Goal: Information Seeking & Learning: Learn about a topic

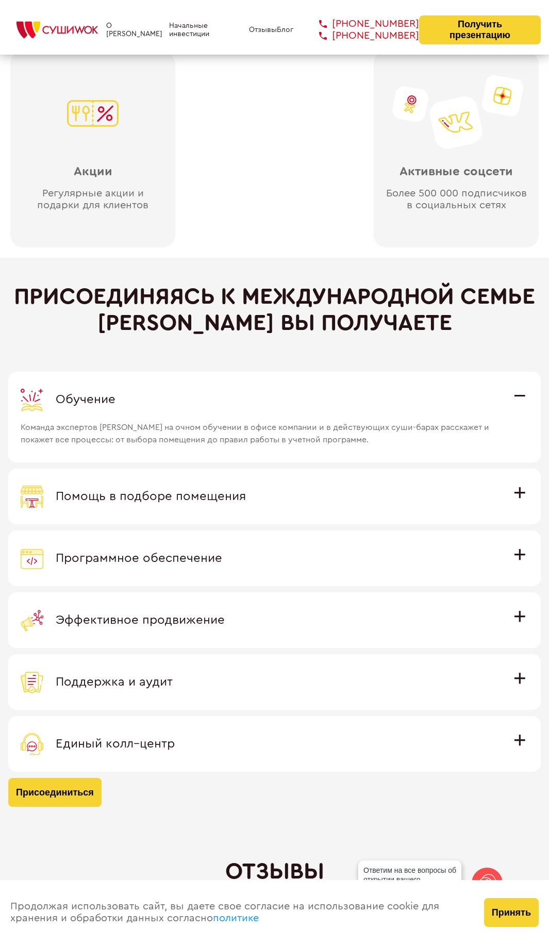
scroll to position [2837, 0]
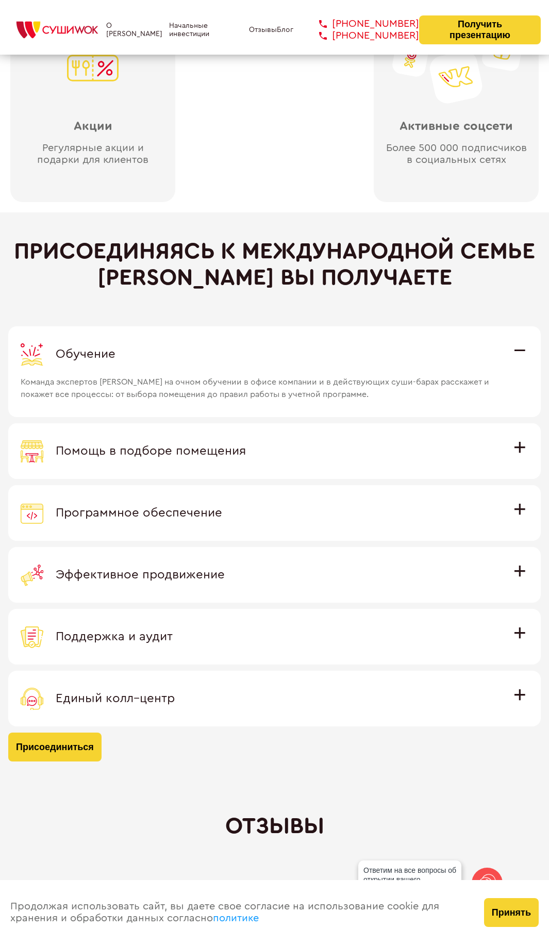
click at [515, 512] on div "Программное обеспечение" at bounding box center [275, 513] width 508 height 23
click at [0, 0] on input "Программное обеспечение Программное обеспечение разработано специально для [PER…" at bounding box center [0, 0] width 0 height 0
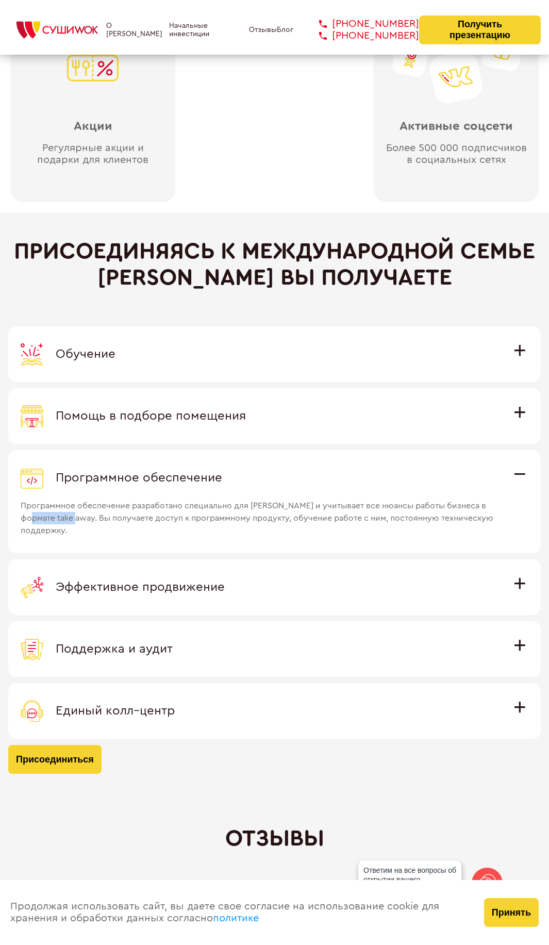
drag, startPoint x: 56, startPoint y: 520, endPoint x: 98, endPoint y: 521, distance: 41.8
click at [98, 521] on span "Программное обеспечение разработано специально для [PERSON_NAME] и учитывает вс…" at bounding box center [262, 513] width 483 height 47
drag, startPoint x: 439, startPoint y: 508, endPoint x: 433, endPoint y: 508, distance: 6.7
click at [435, 510] on span "Программное обеспечение разработано специально для [PERSON_NAME] и учитывает вс…" at bounding box center [262, 513] width 483 height 47
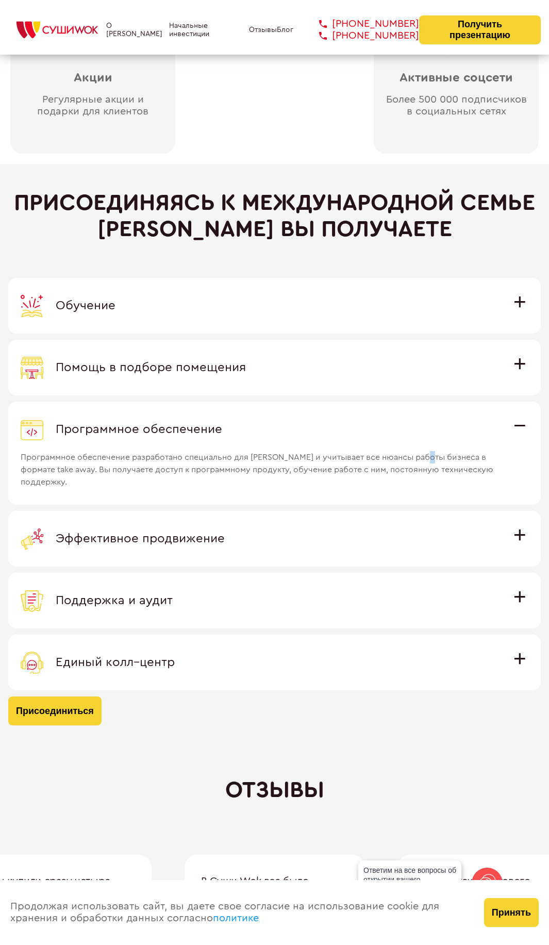
scroll to position [2889, 0]
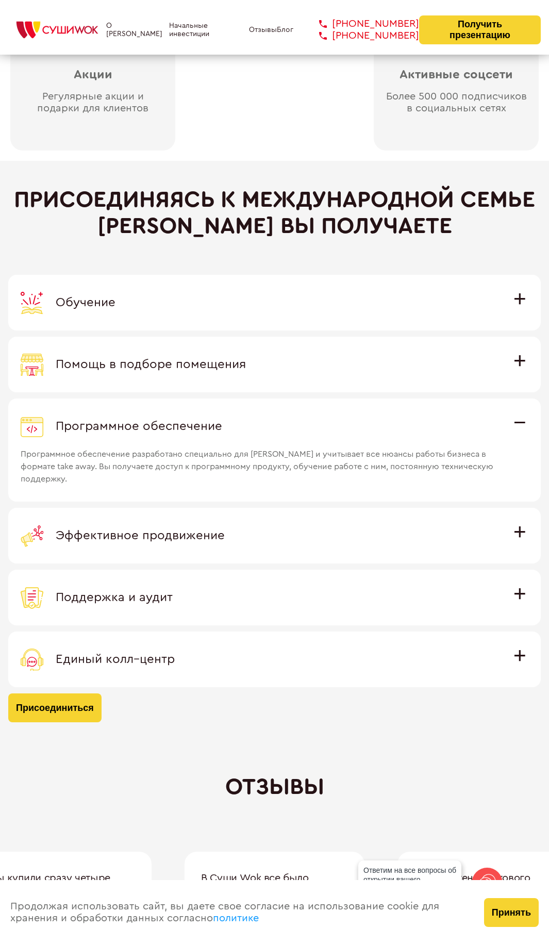
click at [173, 593] on span "Поддержка и аудит" at bounding box center [114, 598] width 117 height 12
click at [0, 0] on input "Поддержка и аудит Аудит работы с целью поиска точек роста и постоянная поддержк…" at bounding box center [0, 0] width 0 height 0
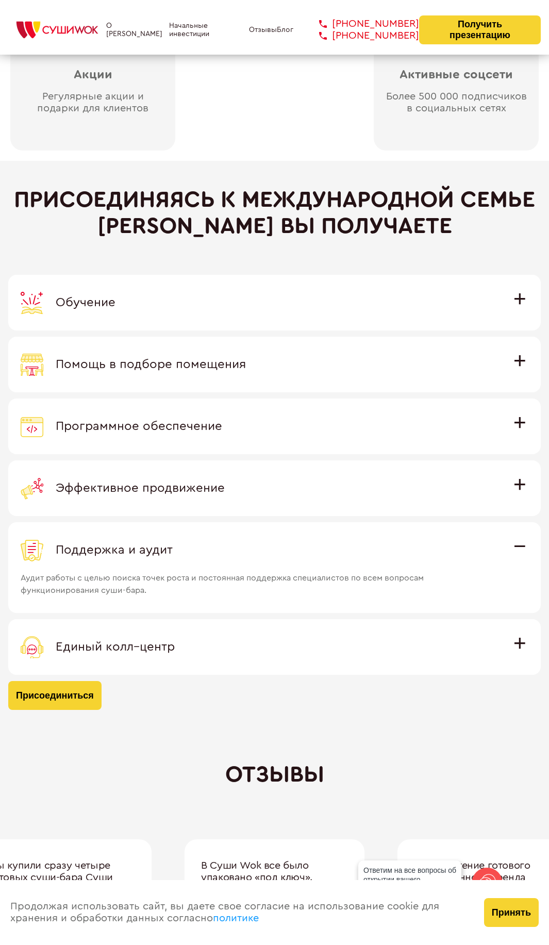
click at [178, 647] on div "Единый колл–центр" at bounding box center [275, 647] width 508 height 23
click at [0, 0] on input "Единый колл–центр Полностью интегрирован с программным обеспечением: вы не проп…" at bounding box center [0, 0] width 0 height 0
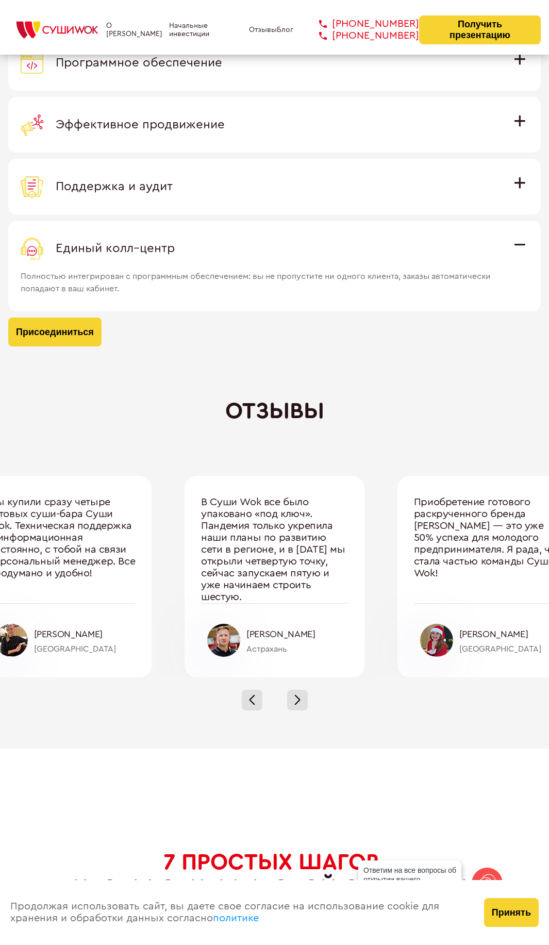
scroll to position [3250, 0]
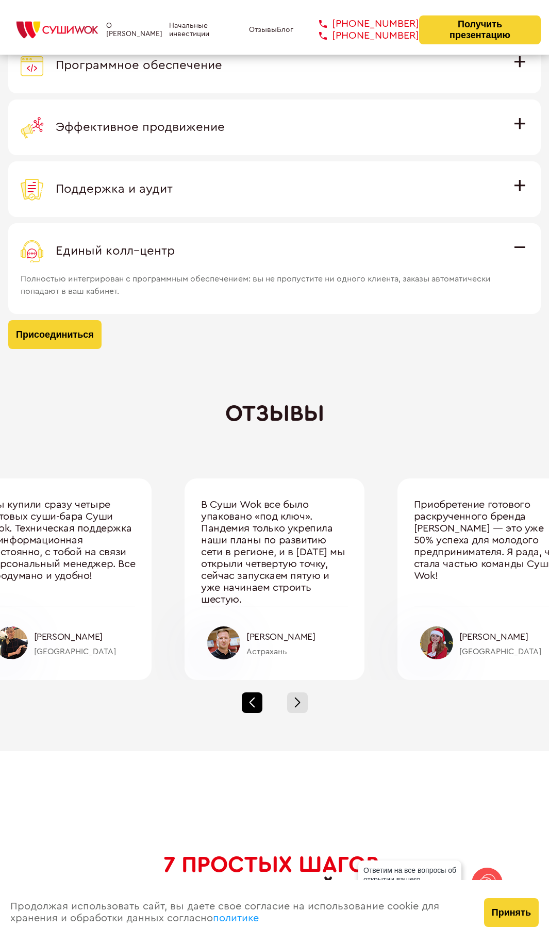
click at [258, 704] on div at bounding box center [252, 703] width 21 height 21
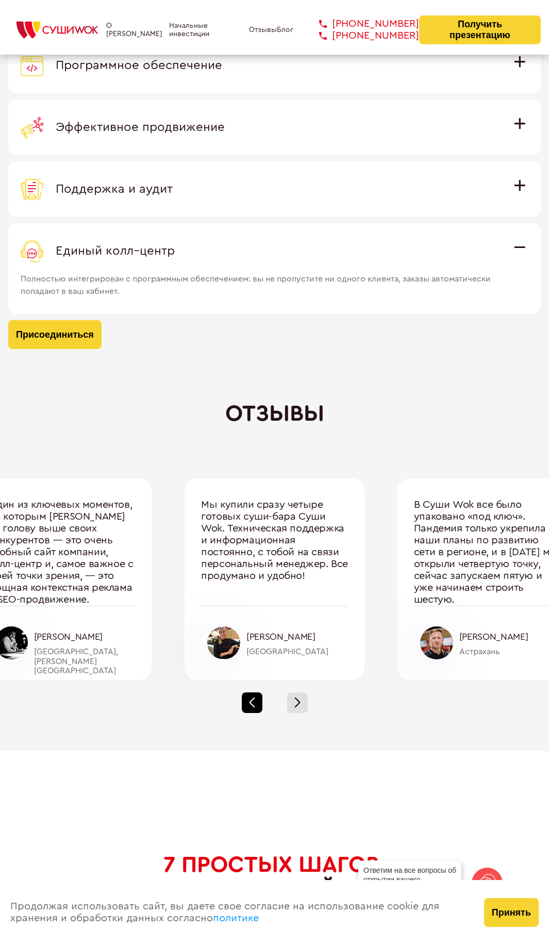
click at [259, 701] on div at bounding box center [252, 703] width 21 height 21
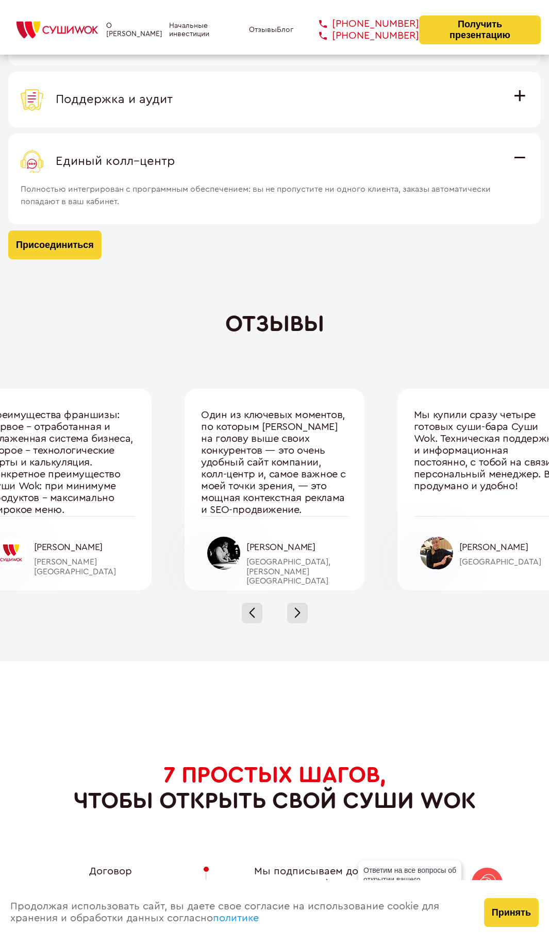
scroll to position [3301, 0]
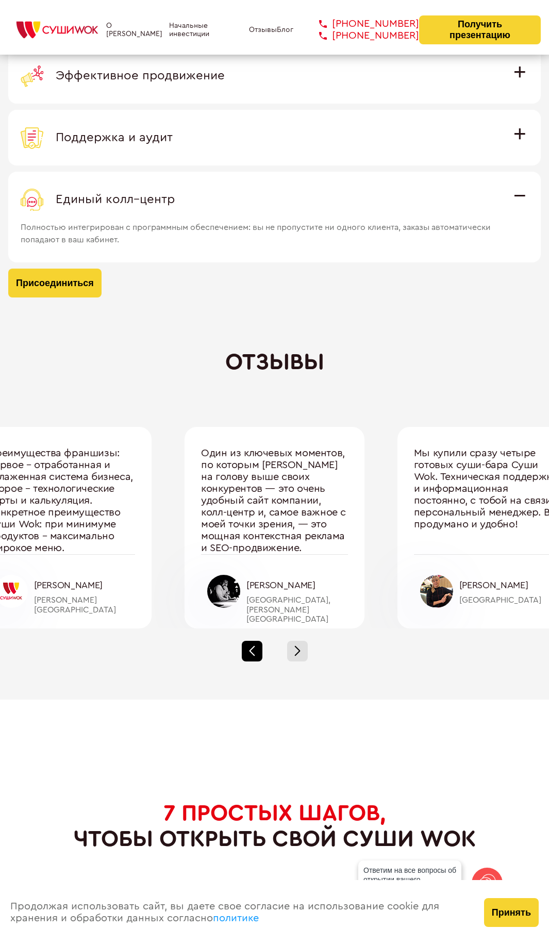
click at [254, 654] on div at bounding box center [252, 651] width 21 height 21
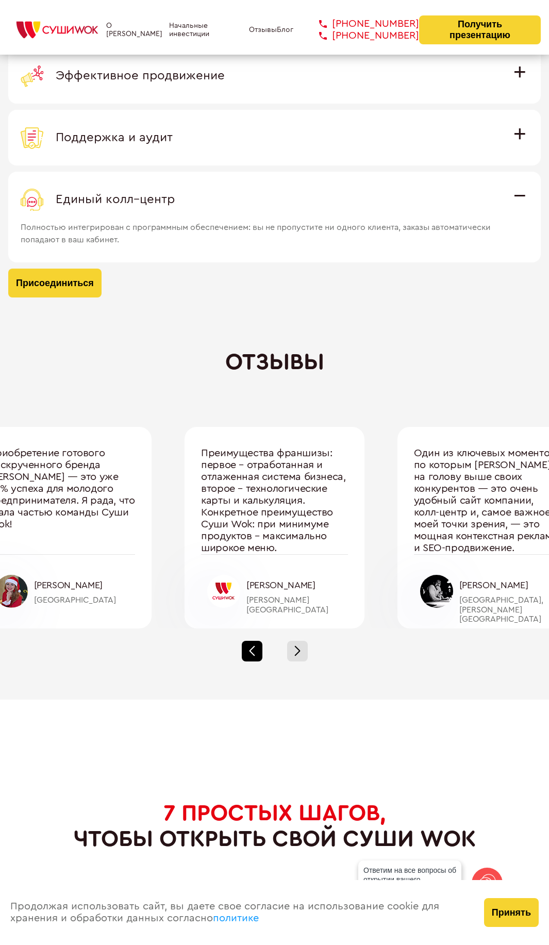
click at [259, 649] on div at bounding box center [252, 651] width 21 height 21
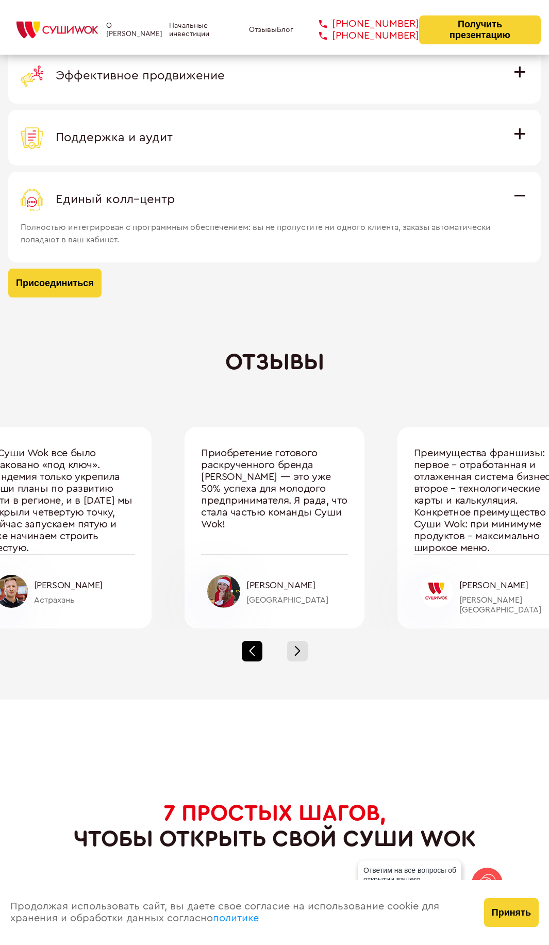
click at [254, 655] on span at bounding box center [252, 654] width 6 height 6
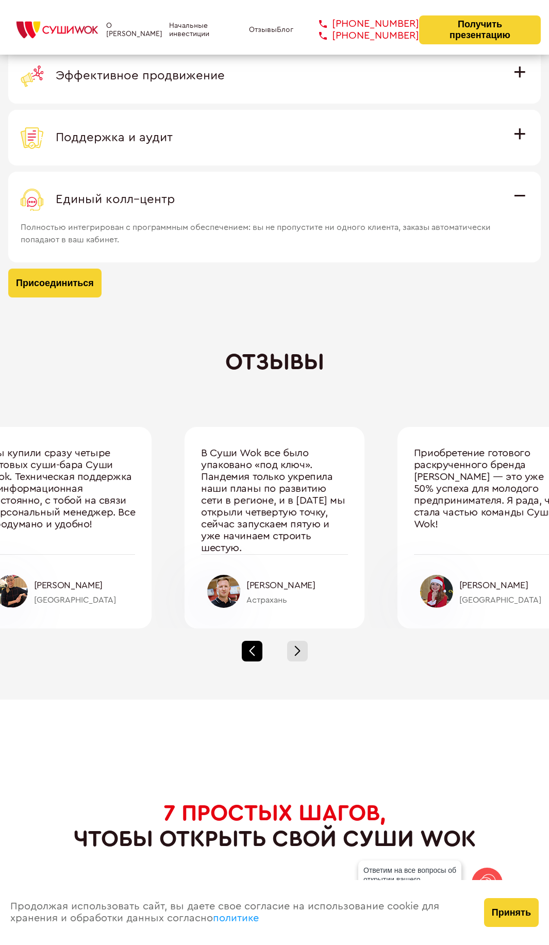
click at [257, 655] on div at bounding box center [252, 651] width 21 height 21
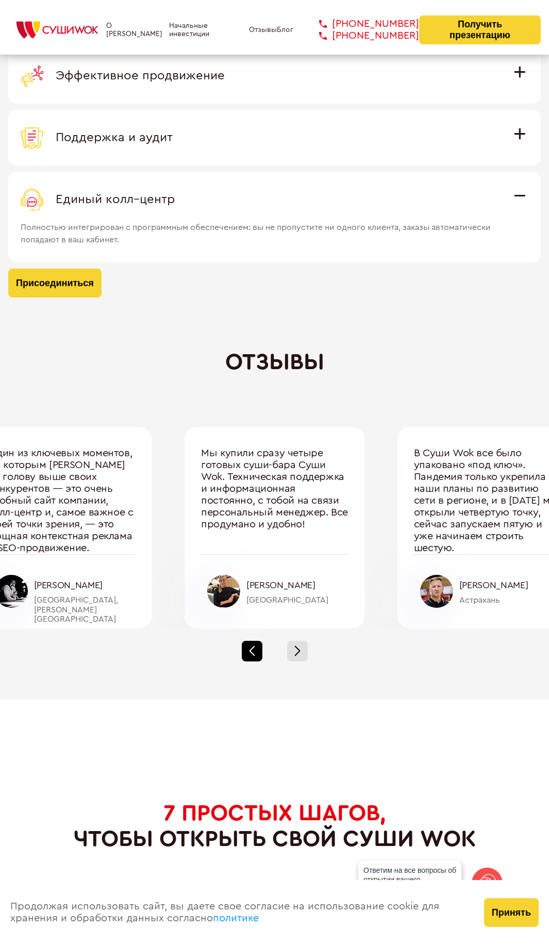
click at [257, 655] on div at bounding box center [252, 651] width 21 height 21
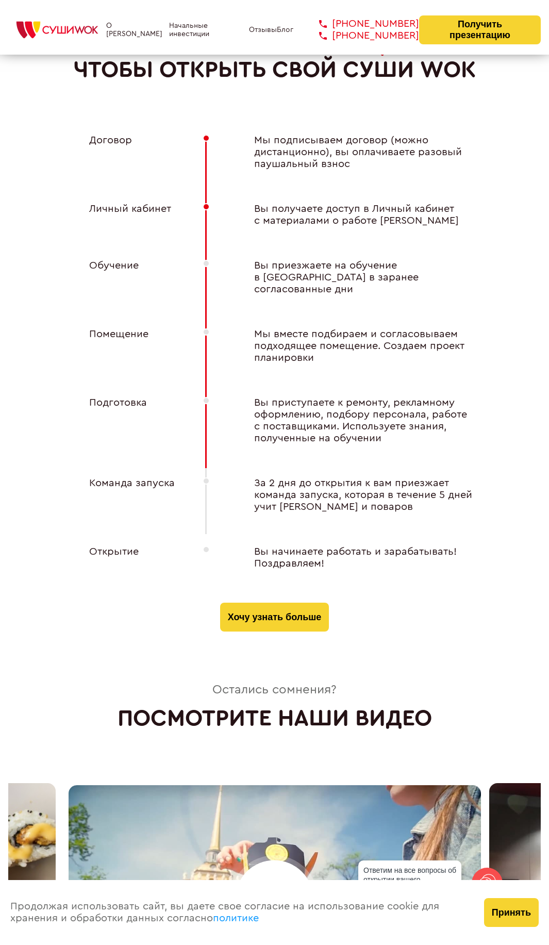
scroll to position [4056, 0]
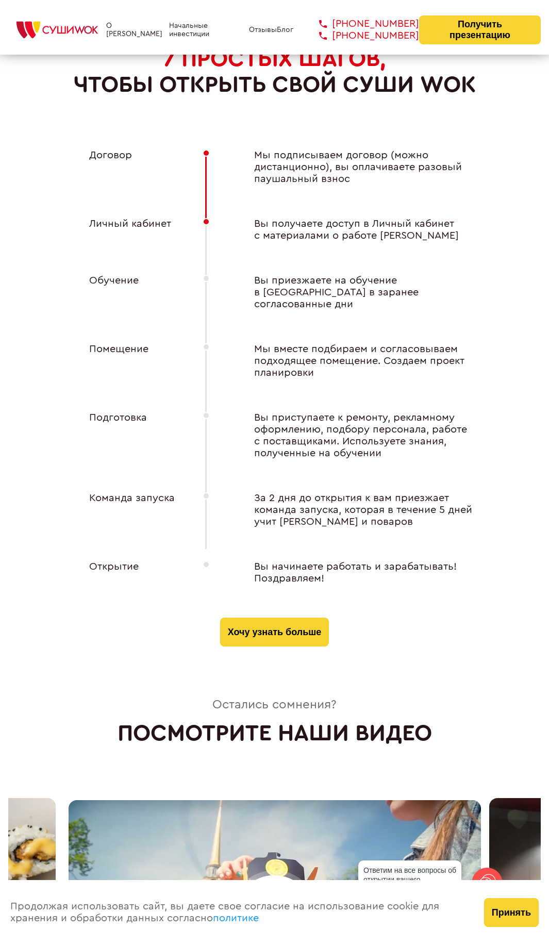
click at [528, 927] on div "Принять" at bounding box center [511, 912] width 75 height 65
drag, startPoint x: 524, startPoint y: 919, endPoint x: 517, endPoint y: 913, distance: 9.1
click at [523, 921] on button "Принять" at bounding box center [511, 913] width 55 height 29
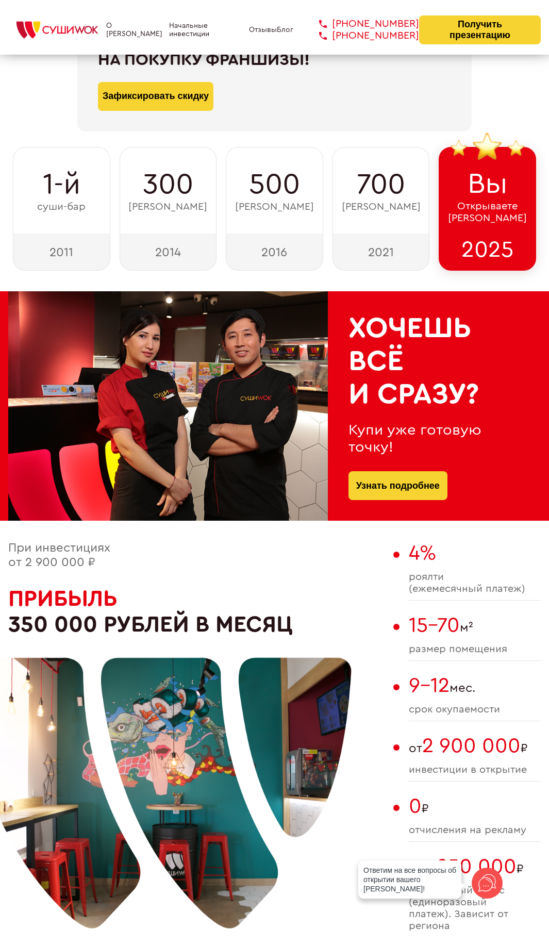
scroll to position [0, 0]
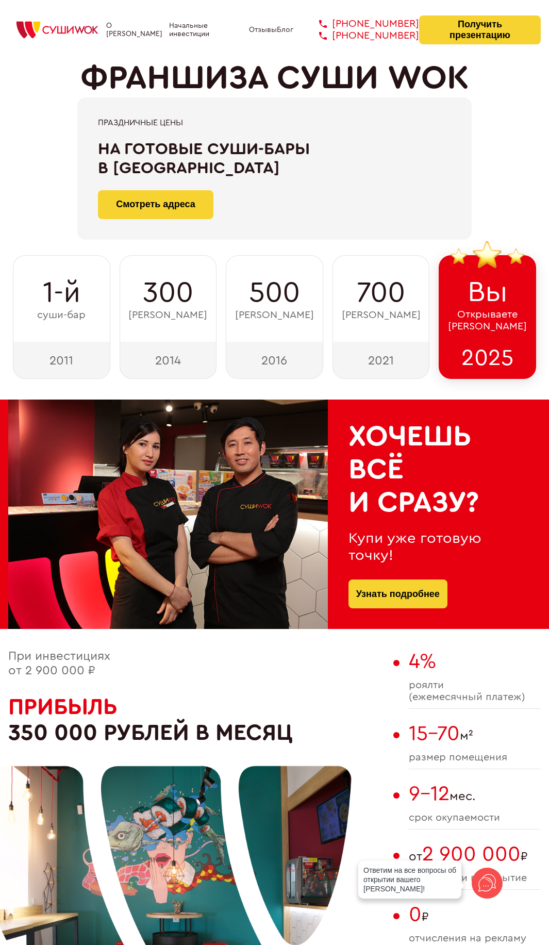
click at [51, 31] on img at bounding box center [57, 30] width 98 height 23
